Goal: Task Accomplishment & Management: Complete application form

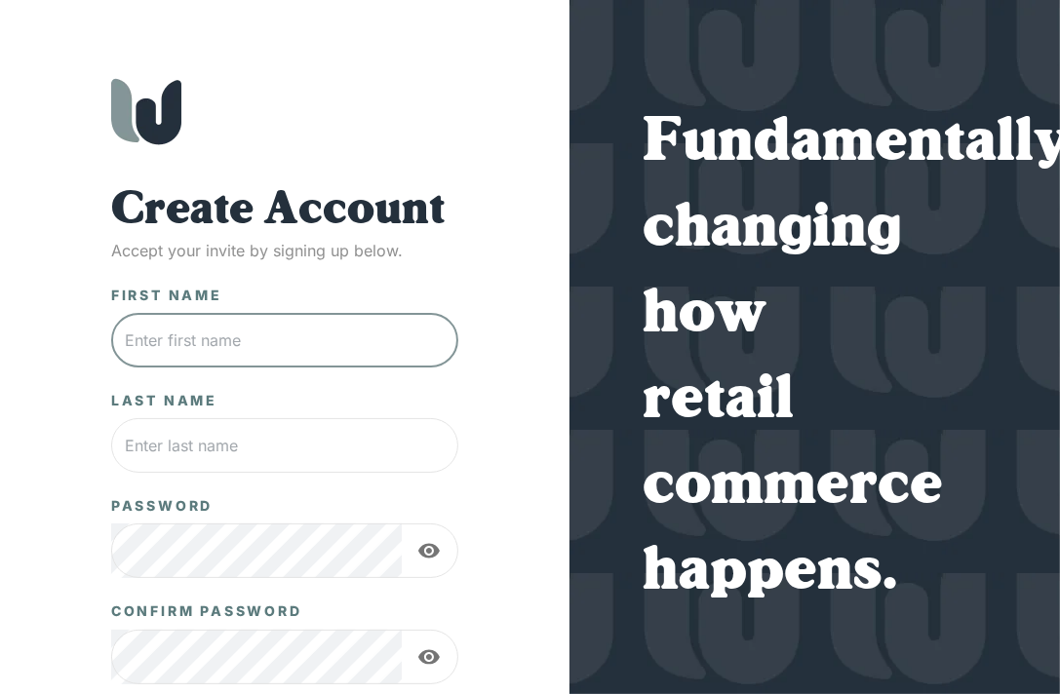
click at [194, 339] on input "text" at bounding box center [284, 340] width 347 height 55
type input "Tad"
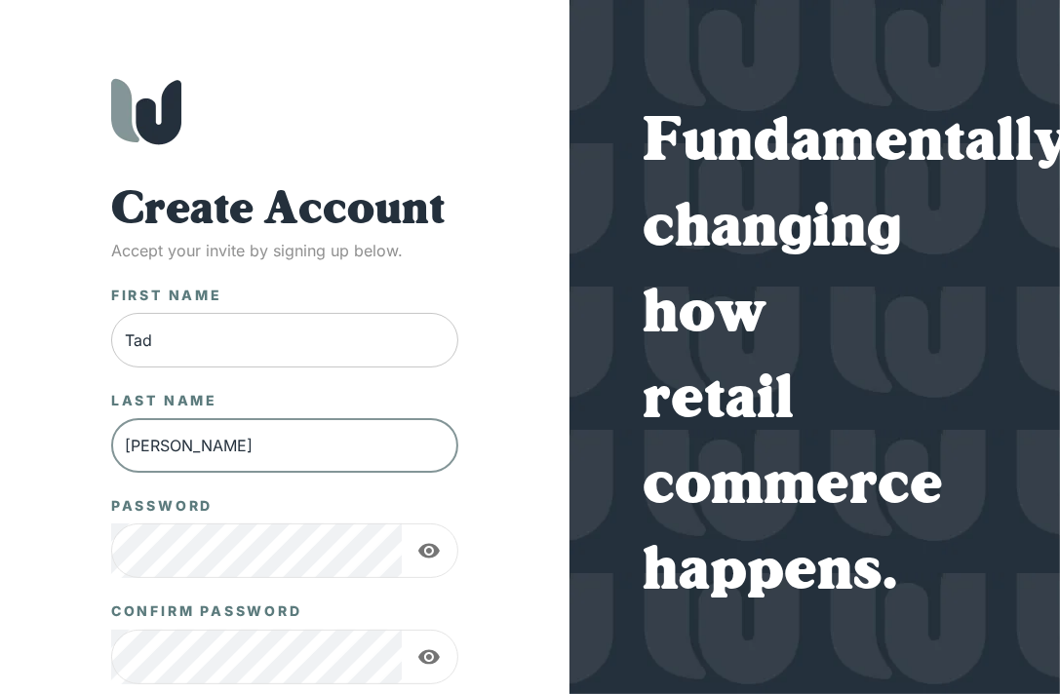
type input "[PERSON_NAME]"
click at [445, 551] on nordpass-icon at bounding box center [445, 551] width 0 height 0
click at [0, 693] on nordpass-autofill-portal at bounding box center [0, 694] width 0 height 0
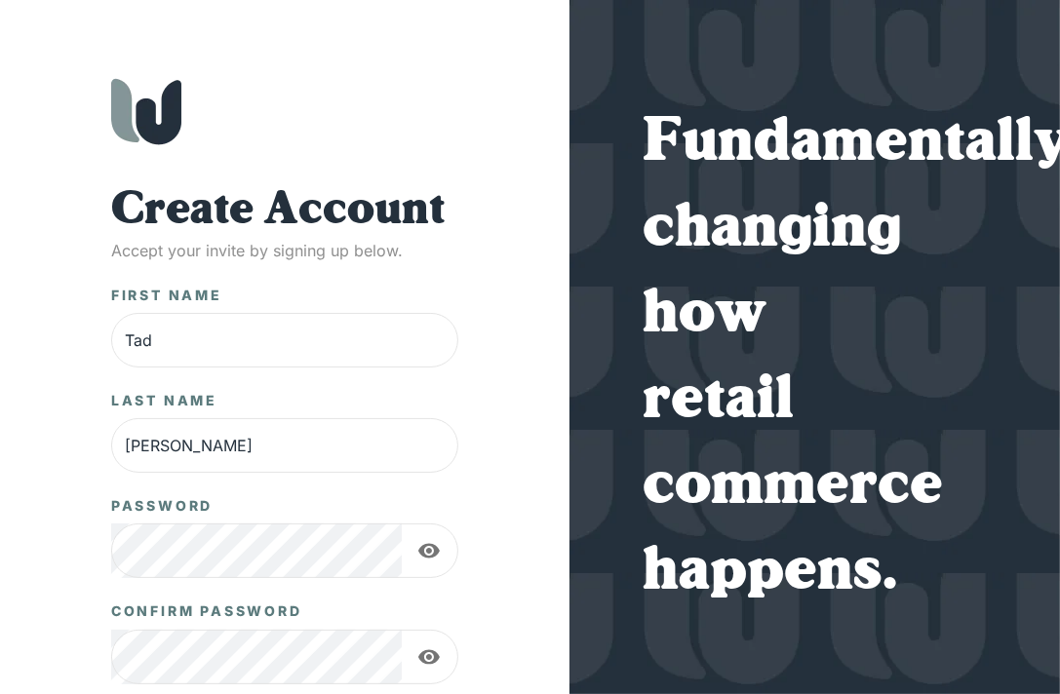
drag, startPoint x: 217, startPoint y: 366, endPoint x: 185, endPoint y: 365, distance: 32.2
click at [0, 693] on nordpass-autofill-portal at bounding box center [0, 694] width 0 height 0
drag, startPoint x: 186, startPoint y: 369, endPoint x: 198, endPoint y: 369, distance: 11.7
click at [0, 693] on nordpass-autofill-portal at bounding box center [0, 694] width 0 height 0
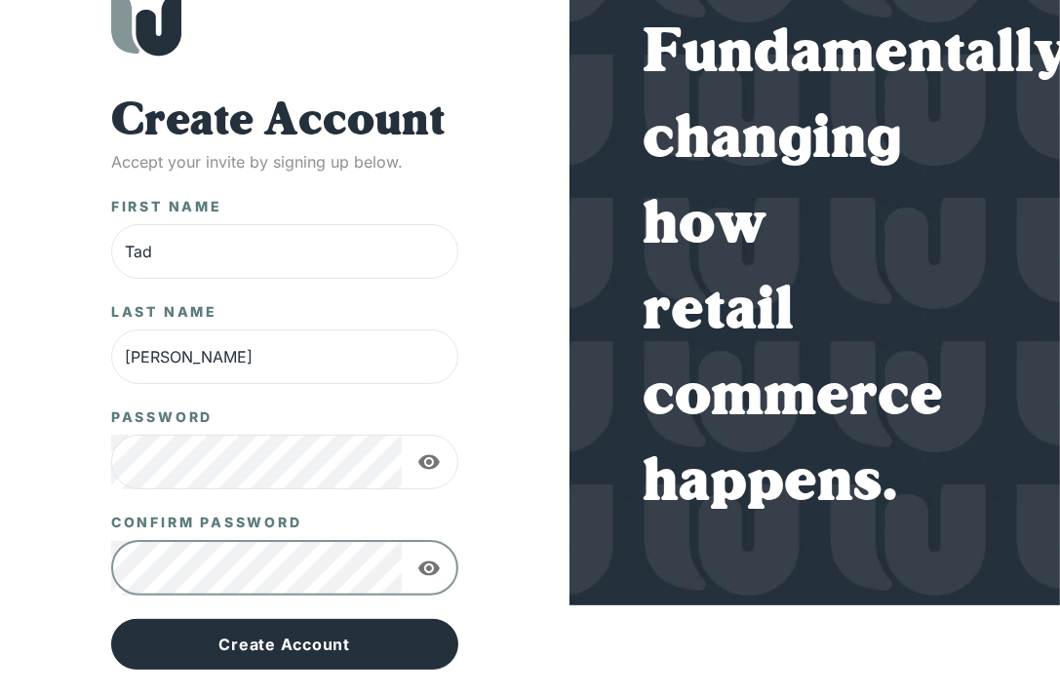
scroll to position [129, 0]
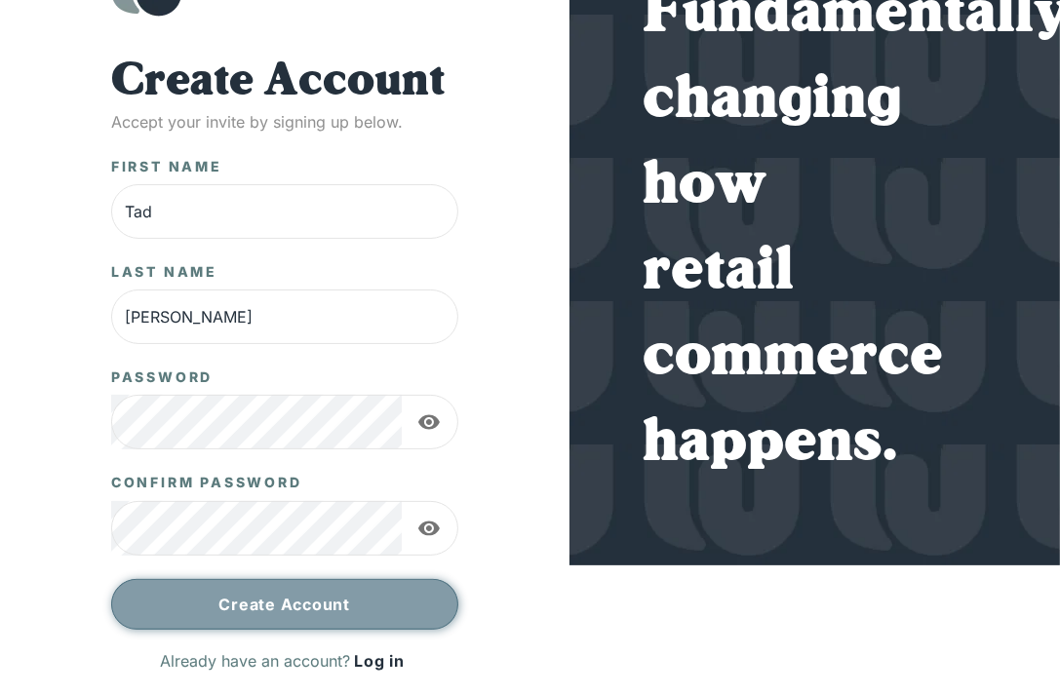
click at [308, 596] on button "Create Account" at bounding box center [284, 604] width 347 height 51
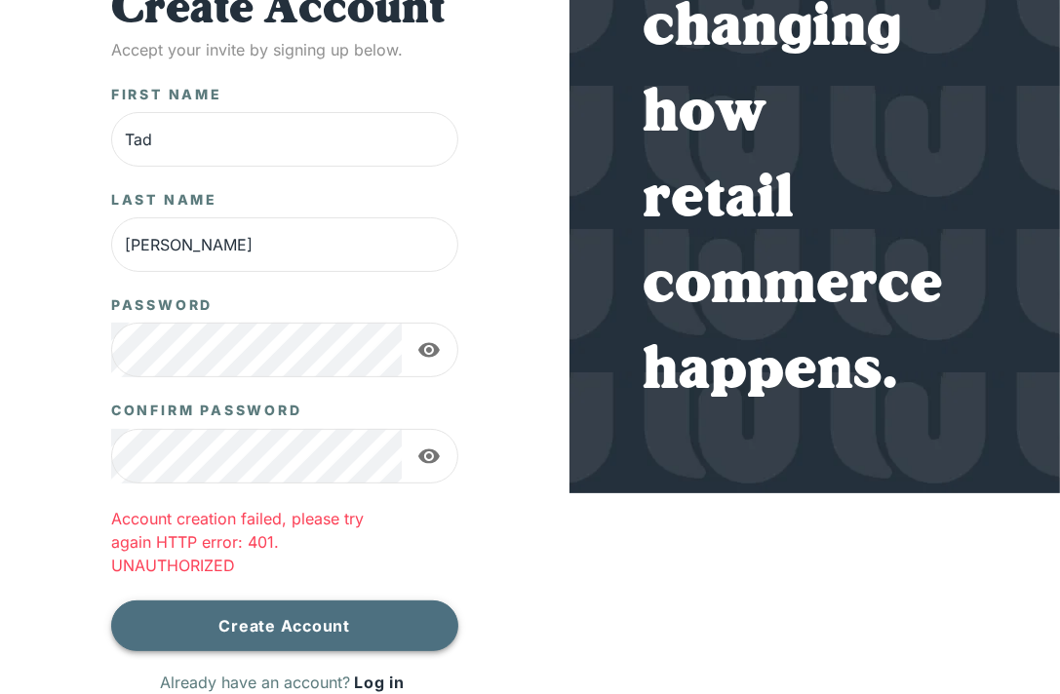
scroll to position [222, 0]
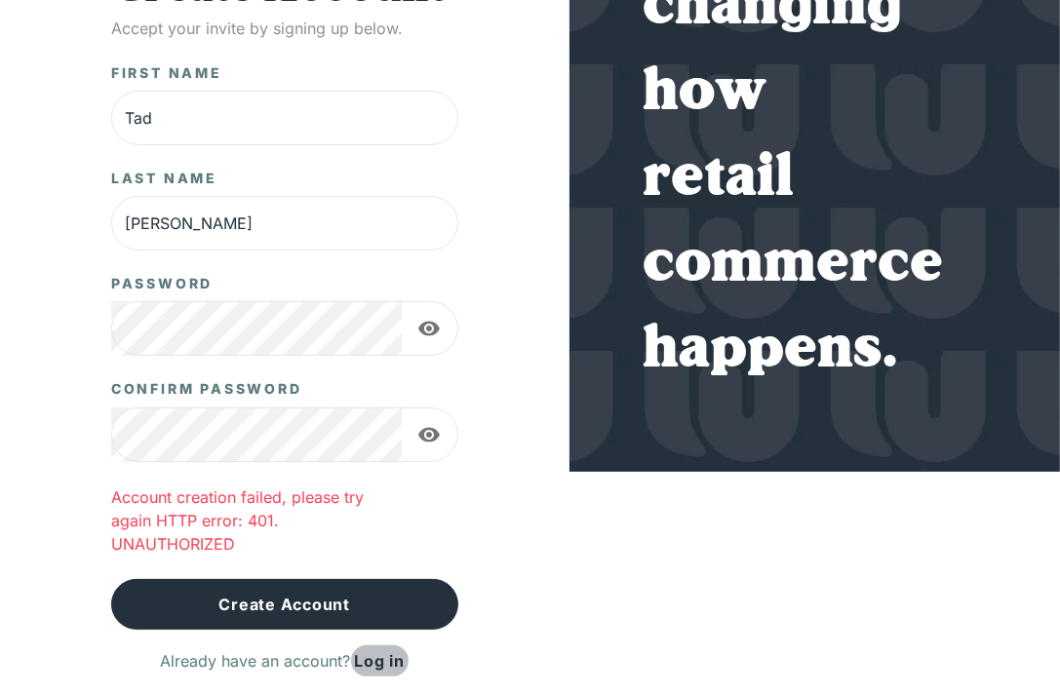
click at [378, 661] on link "Log in" at bounding box center [380, 661] width 59 height 31
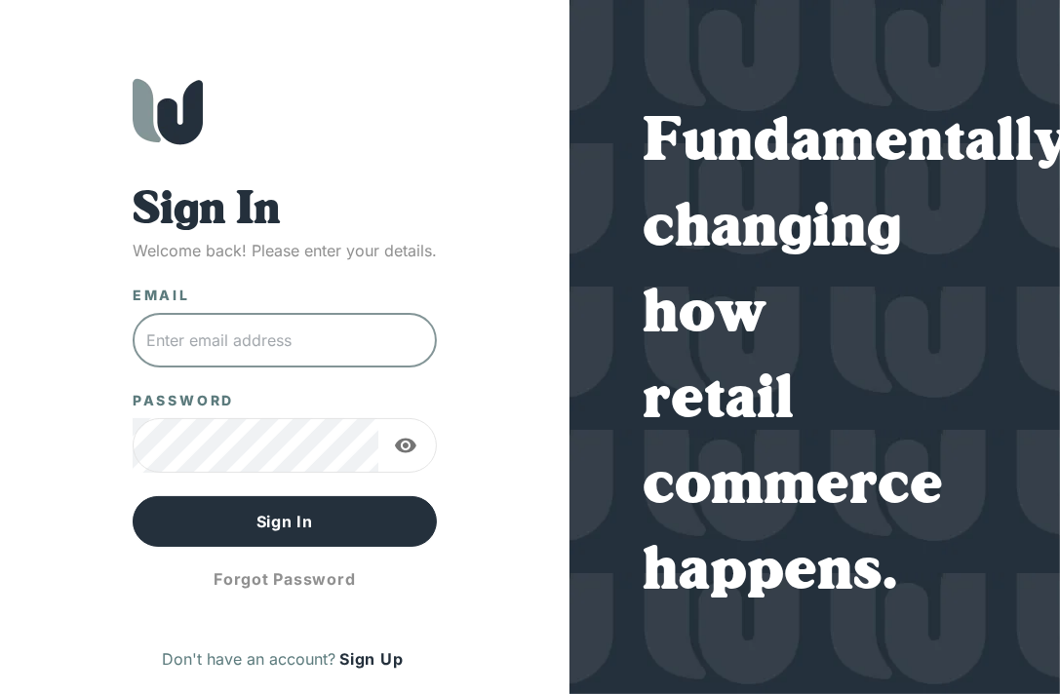
click at [224, 339] on input "text" at bounding box center [285, 340] width 304 height 55
click at [0, 693] on nordpass-portal at bounding box center [0, 694] width 0 height 0
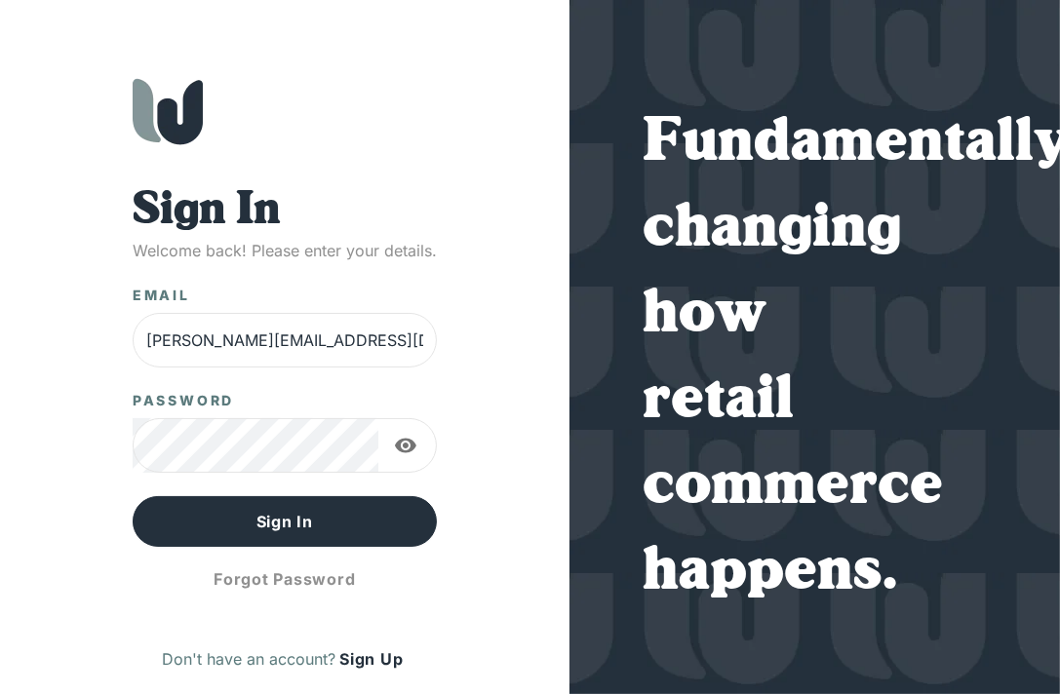
type input "[PERSON_NAME][EMAIL_ADDRESS][DOMAIN_NAME]"
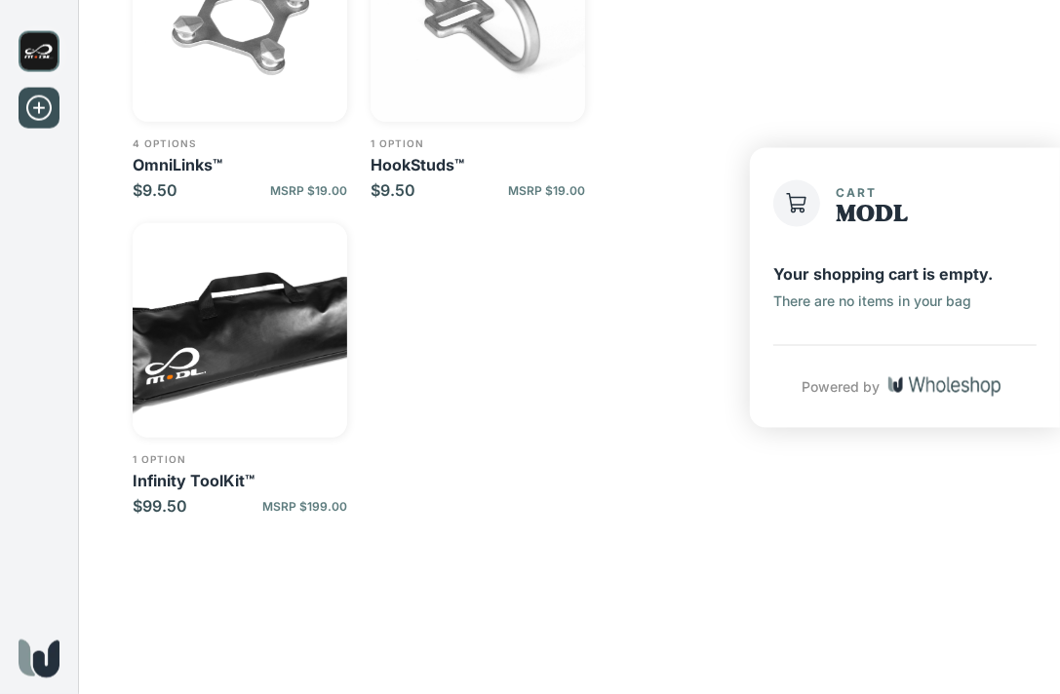
scroll to position [453, 0]
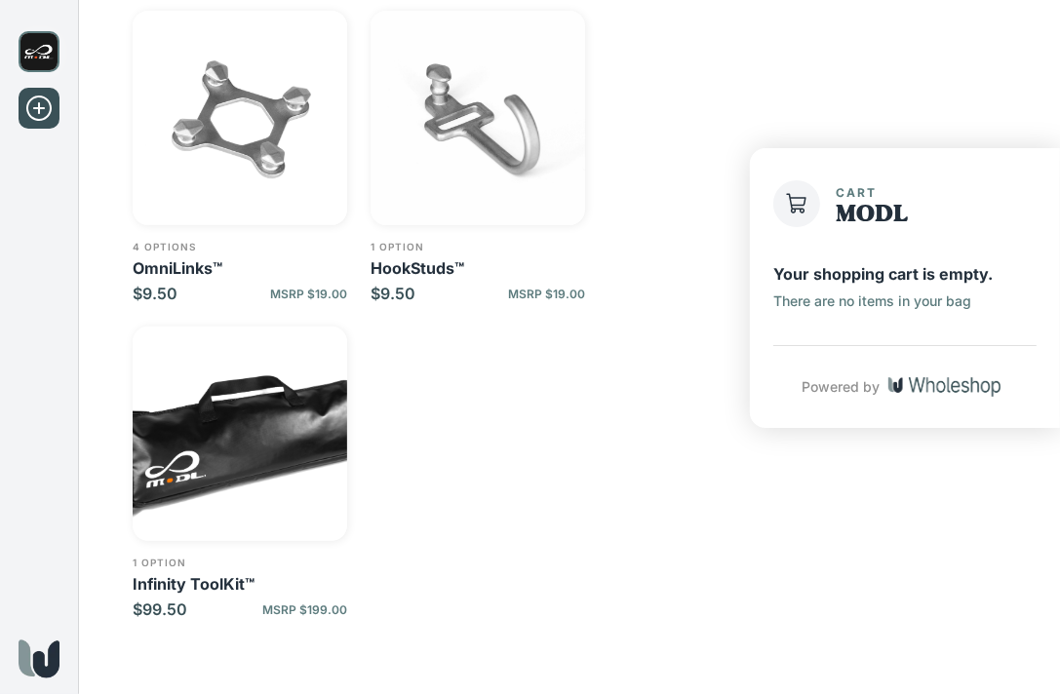
click at [489, 136] on img "button" at bounding box center [478, 118] width 215 height 215
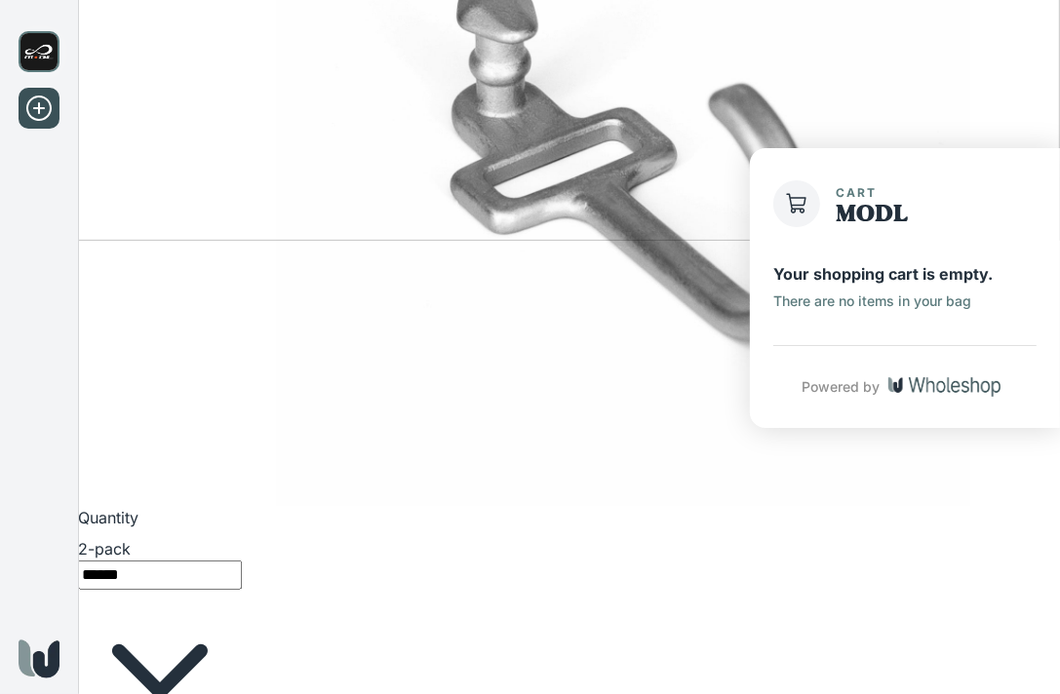
scroll to position [381, 0]
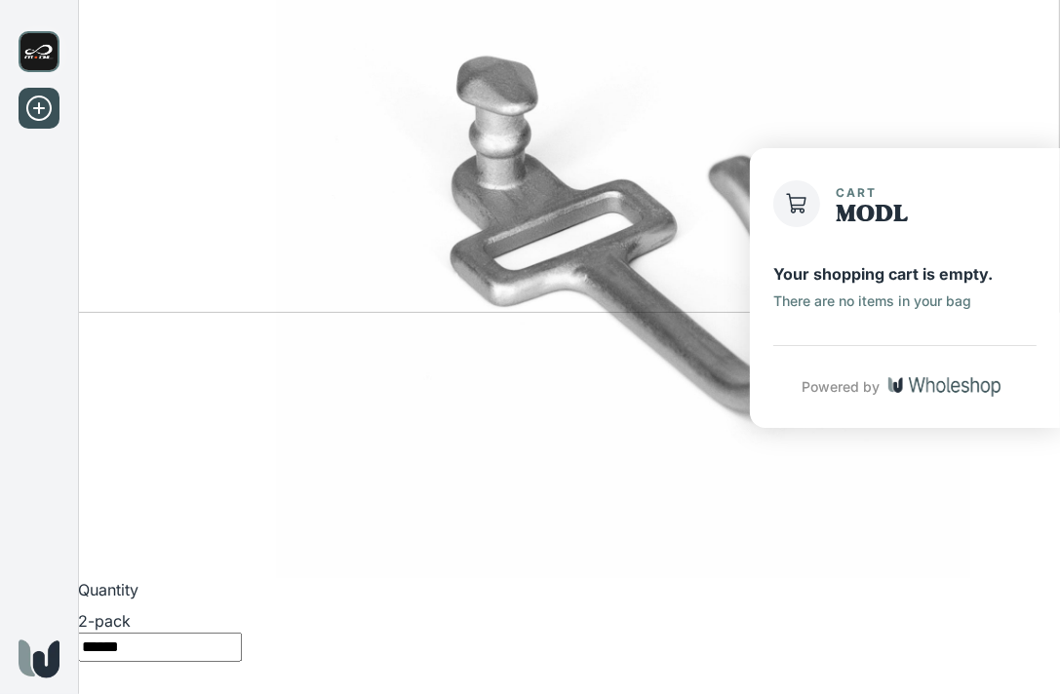
click at [465, 336] on body "HookStuds™ $9.50 MSRP $19.00 TTRD, LLC d/b/a HEO Trailers MODL Quantity 2-pack …" at bounding box center [530, 340] width 1060 height 1443
click at [660, 567] on div at bounding box center [530, 347] width 1060 height 694
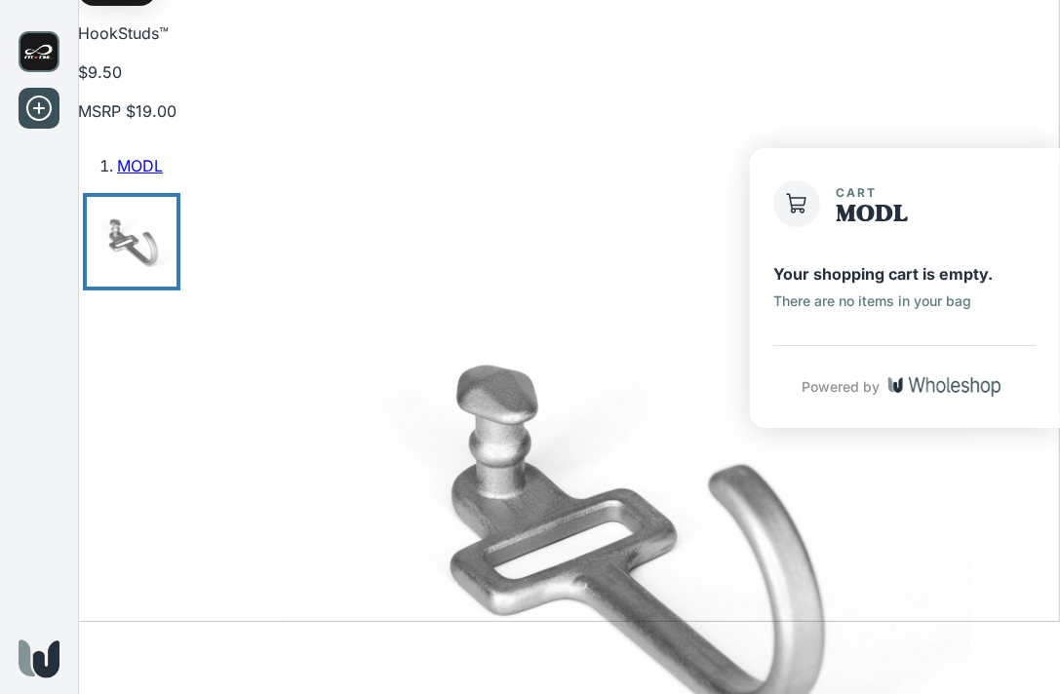
scroll to position [0, 0]
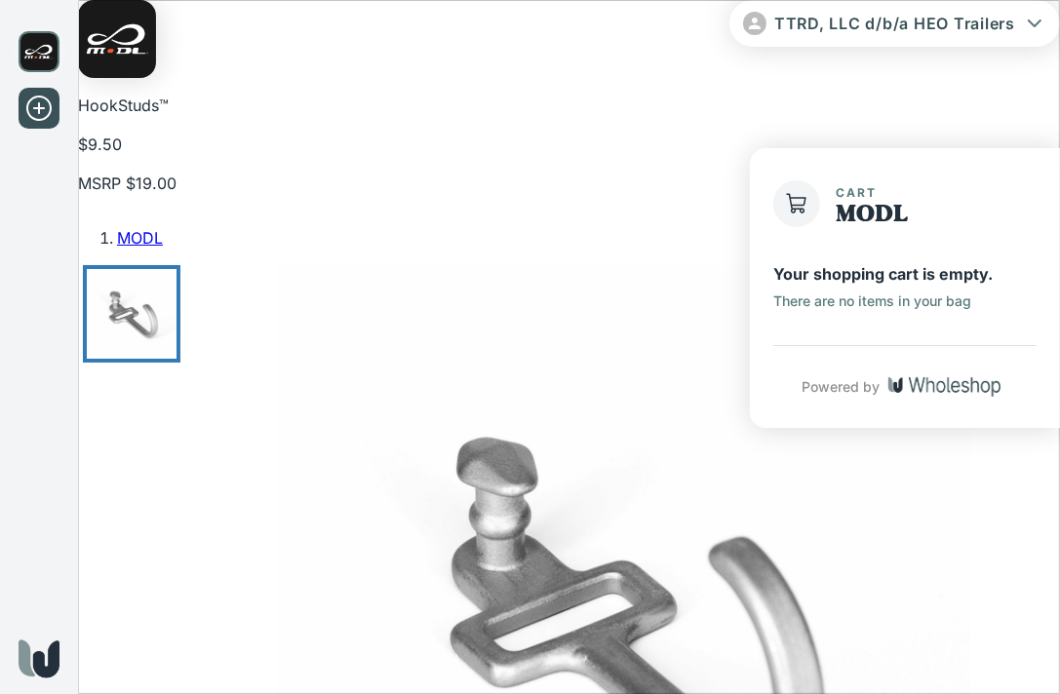
click at [37, 51] on img at bounding box center [39, 51] width 41 height 41
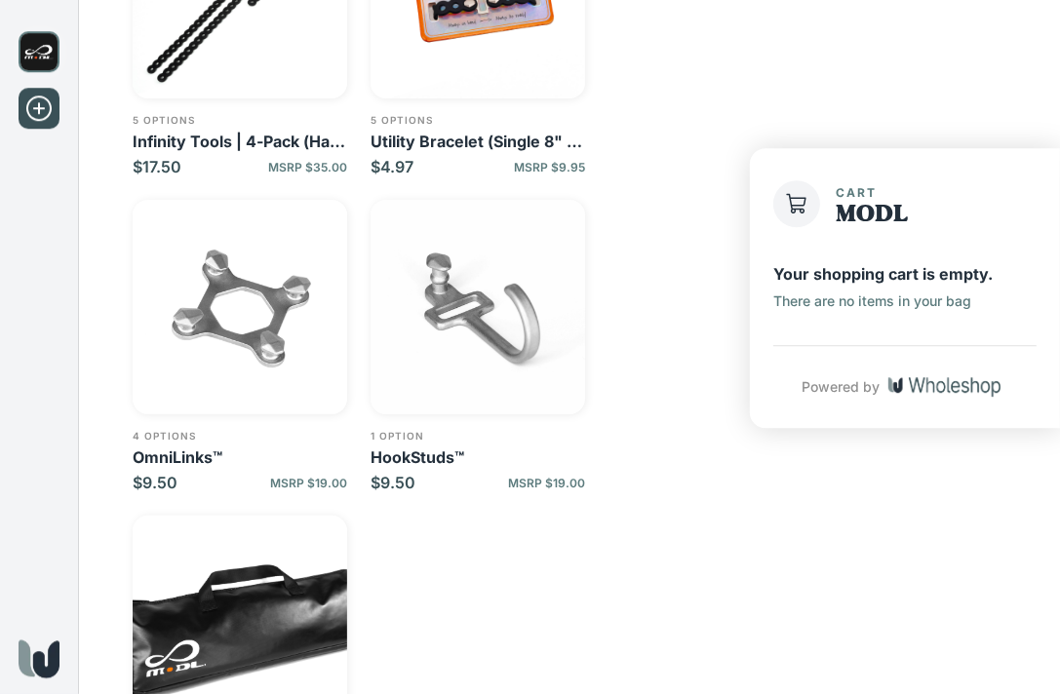
scroll to position [308, 0]
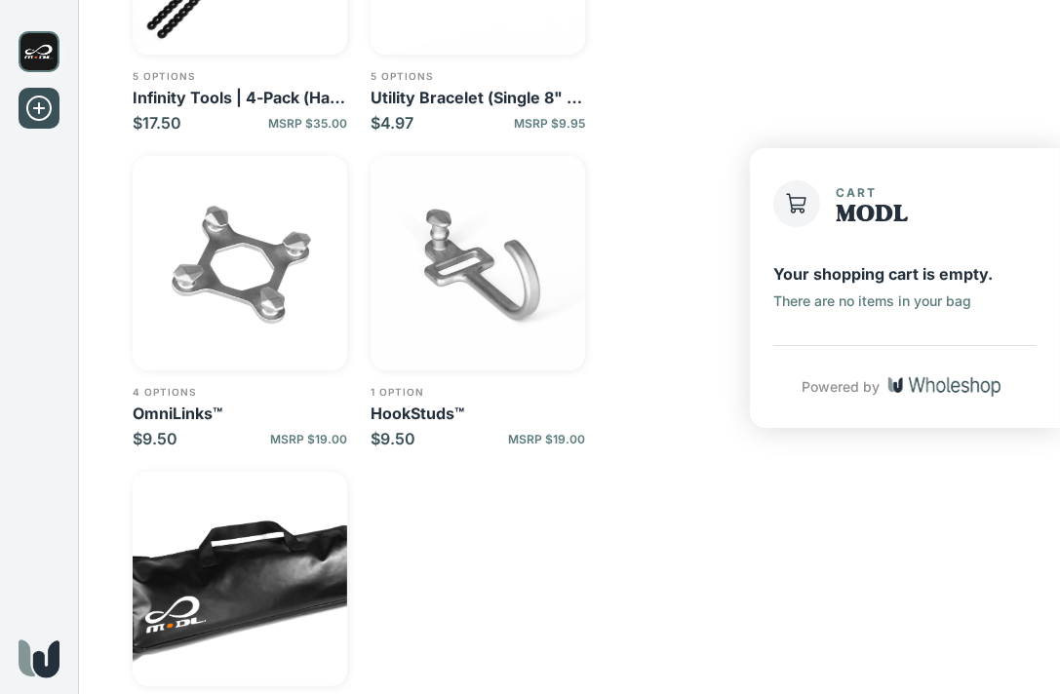
click at [33, 105] on icon at bounding box center [38, 108] width 31 height 31
